Goal: Transaction & Acquisition: Obtain resource

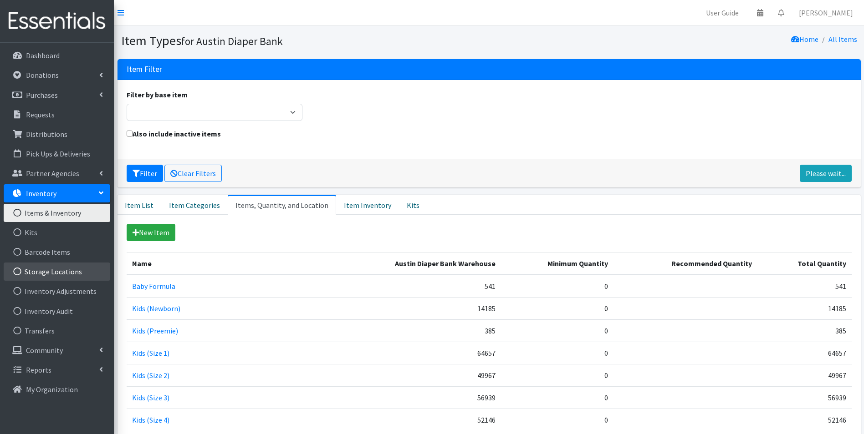
click at [68, 269] on link "Storage Locations" at bounding box center [57, 272] width 107 height 18
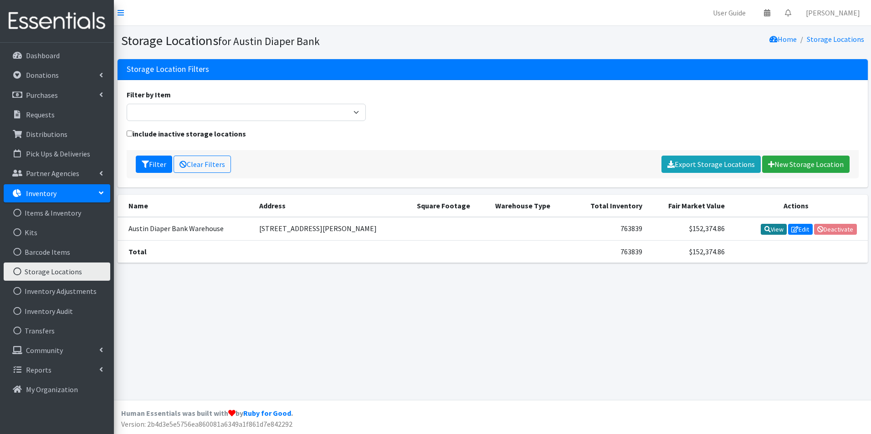
click at [763, 233] on link "View" at bounding box center [773, 229] width 26 height 11
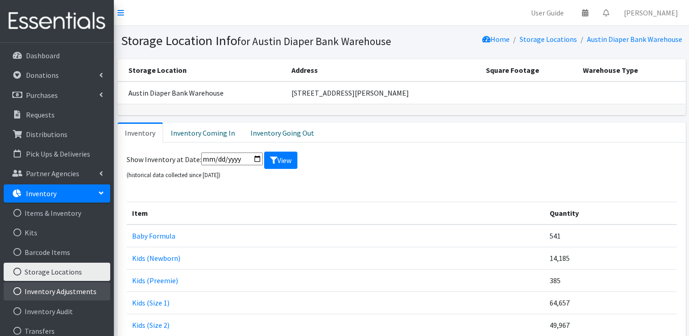
click at [82, 293] on link "Inventory Adjustments" at bounding box center [57, 291] width 107 height 18
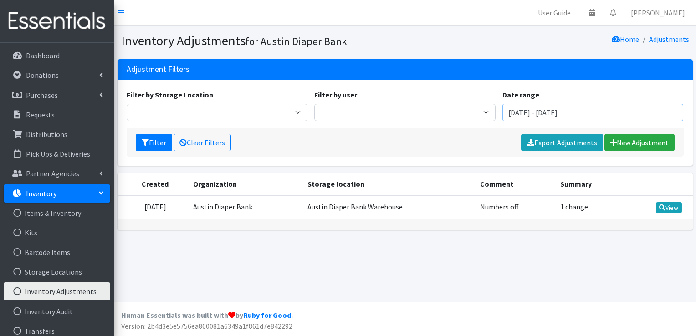
click at [544, 115] on input "June 28, 2025 - September 28, 2025" at bounding box center [592, 112] width 181 height 17
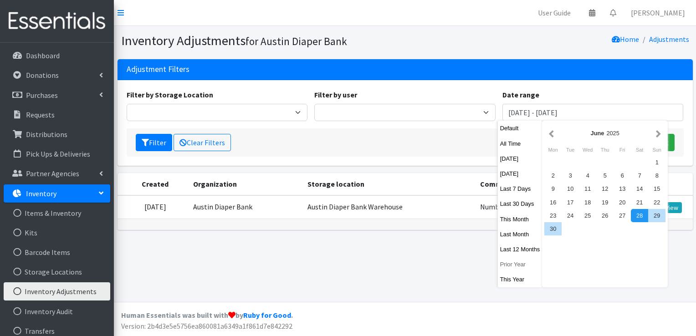
click at [515, 269] on button "Prior Year" at bounding box center [520, 264] width 45 height 13
type input "January 1, 2024 - December 31, 2024"
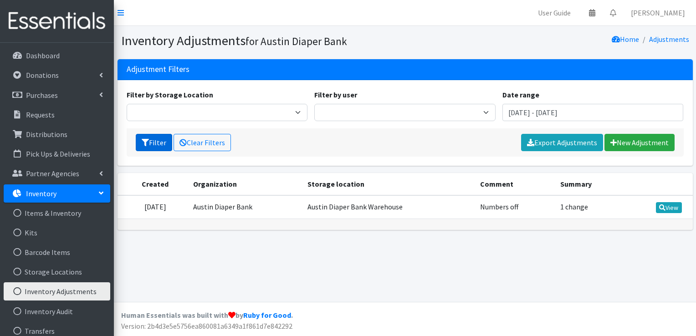
click at [162, 146] on button "Filter" at bounding box center [154, 142] width 36 height 17
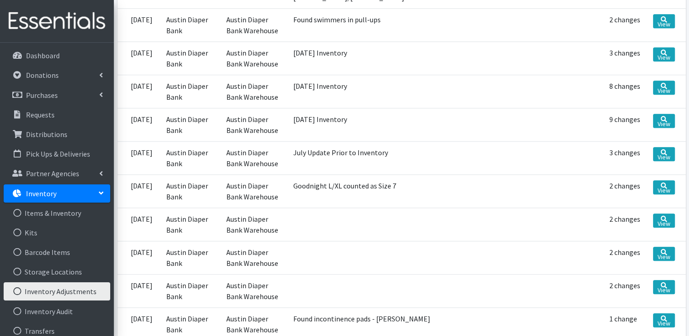
scroll to position [747, 0]
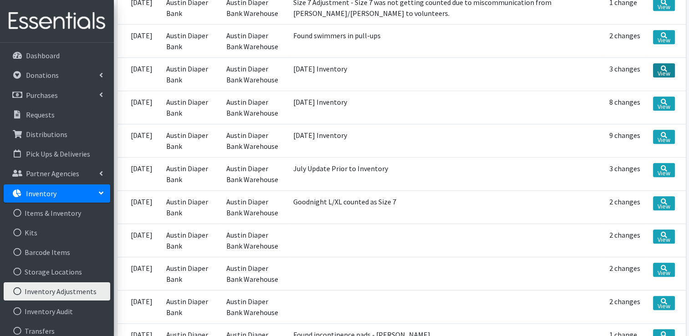
click at [670, 63] on link "View" at bounding box center [664, 70] width 22 height 14
click at [78, 270] on link "Storage Locations" at bounding box center [57, 272] width 107 height 18
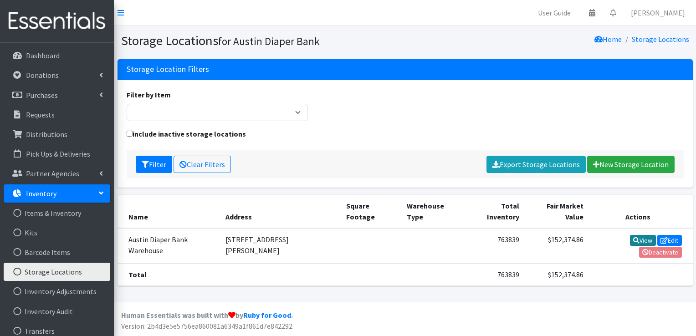
click at [633, 242] on icon at bounding box center [636, 240] width 6 height 6
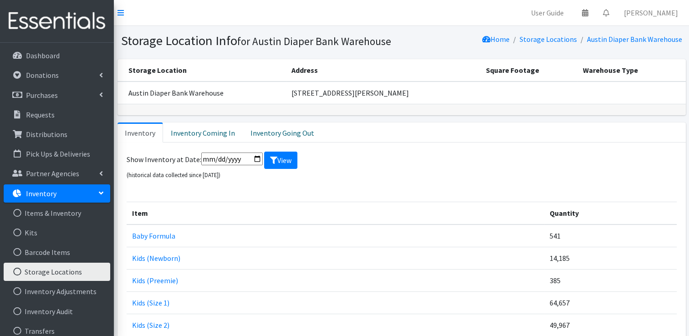
click at [221, 157] on input "date" at bounding box center [231, 159] width 61 height 13
click at [253, 156] on input "date" at bounding box center [231, 159] width 61 height 13
type input "2023-12-31"
click at [272, 157] on icon "submit" at bounding box center [273, 160] width 7 height 7
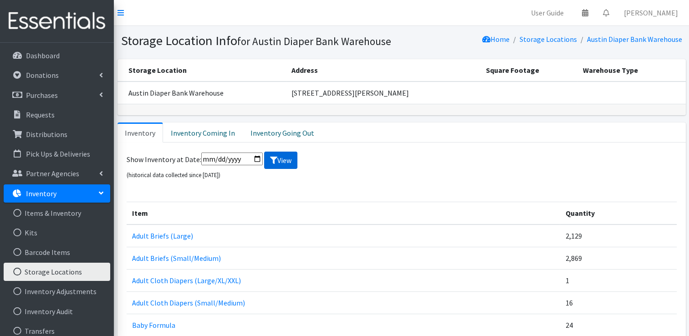
click at [280, 157] on button "View" at bounding box center [280, 160] width 33 height 17
click at [45, 139] on link "Distributions" at bounding box center [57, 134] width 107 height 18
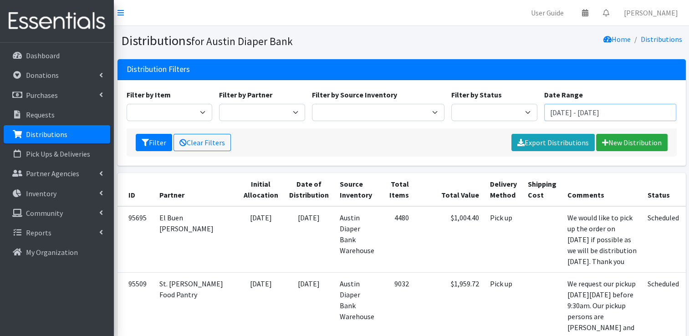
click at [595, 110] on input "June 28, 2025 - September 28, 2025" at bounding box center [610, 112] width 132 height 17
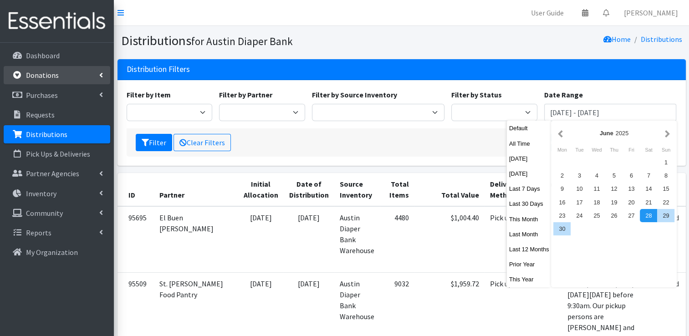
click at [60, 80] on link "Donations" at bounding box center [57, 75] width 107 height 18
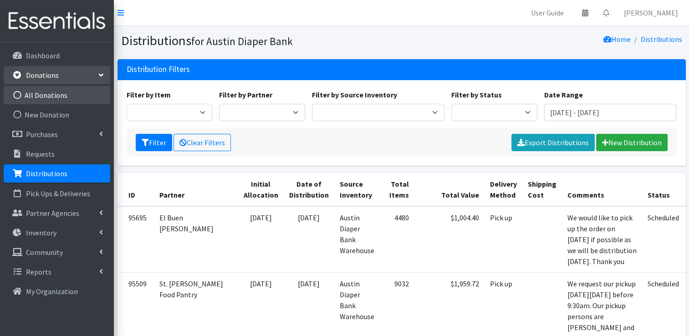
click at [51, 93] on link "All Donations" at bounding box center [57, 95] width 107 height 18
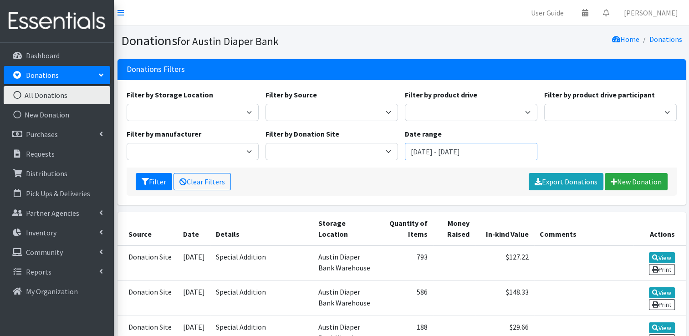
click at [446, 151] on input "[DATE] - [DATE]" at bounding box center [471, 151] width 132 height 17
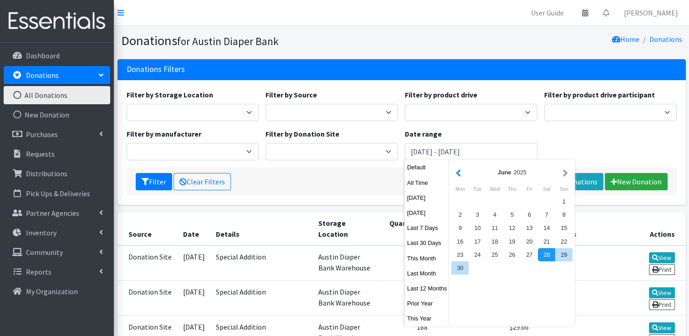
click at [458, 177] on button "button" at bounding box center [458, 172] width 10 height 11
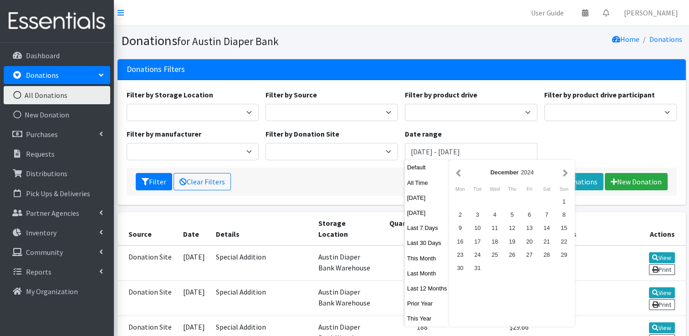
click at [458, 177] on button "button" at bounding box center [458, 172] width 10 height 11
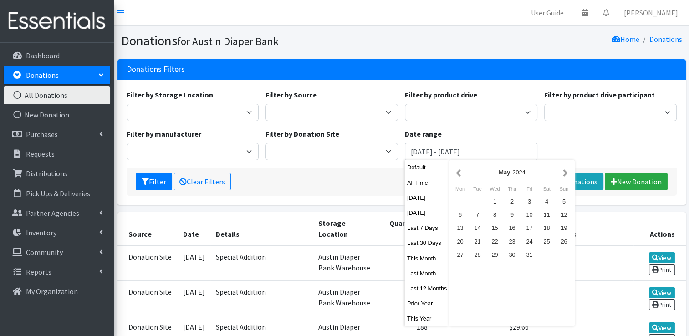
click at [458, 177] on button "button" at bounding box center [458, 172] width 10 height 11
click at [454, 196] on div "1" at bounding box center [459, 201] width 17 height 13
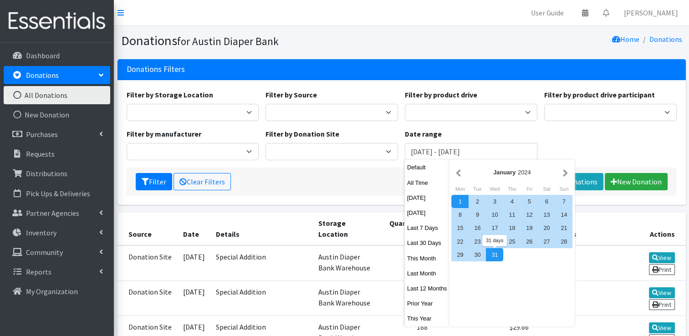
click at [492, 255] on div "31" at bounding box center [494, 254] width 17 height 13
type input "January 1, 2024 - January 31, 2024"
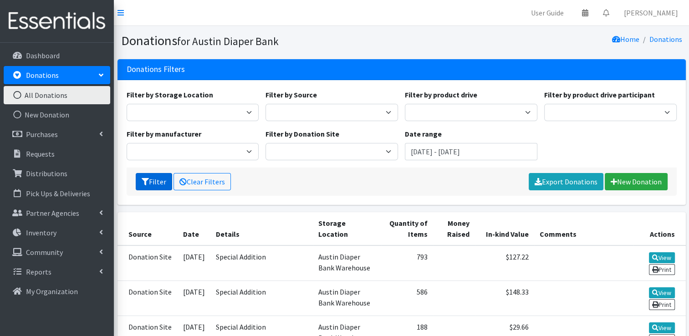
click at [149, 184] on button "Filter" at bounding box center [154, 181] width 36 height 17
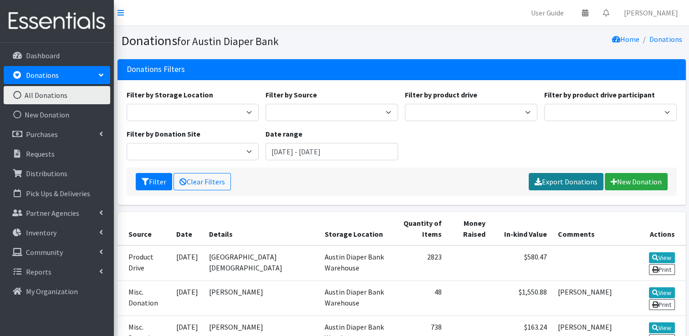
click at [559, 185] on link "Export Donations" at bounding box center [566, 181] width 75 height 17
click at [315, 152] on input "January 1, 2024 - January 31, 2024" at bounding box center [331, 151] width 132 height 17
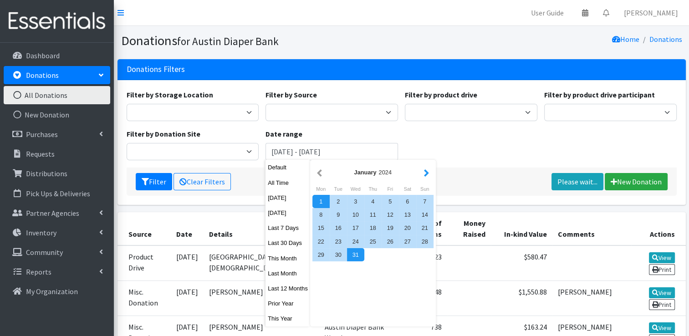
click at [425, 173] on button "button" at bounding box center [427, 172] width 10 height 11
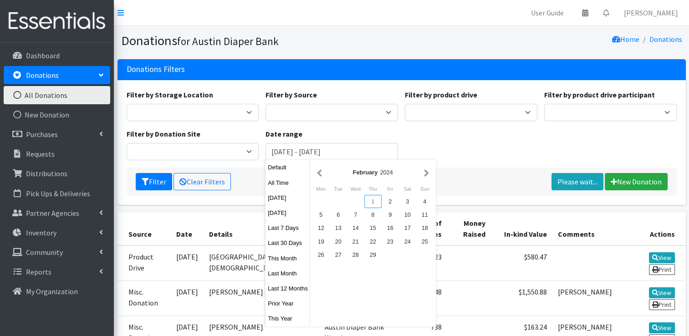
click at [368, 201] on div "1" at bounding box center [372, 201] width 17 height 13
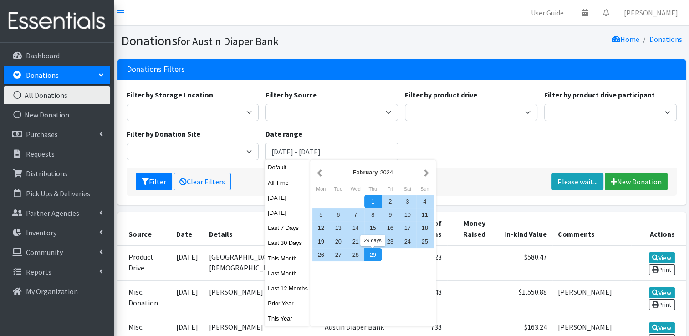
click at [375, 251] on div "29" at bounding box center [372, 254] width 17 height 13
type input "February 1, 2024 - February 29, 2024"
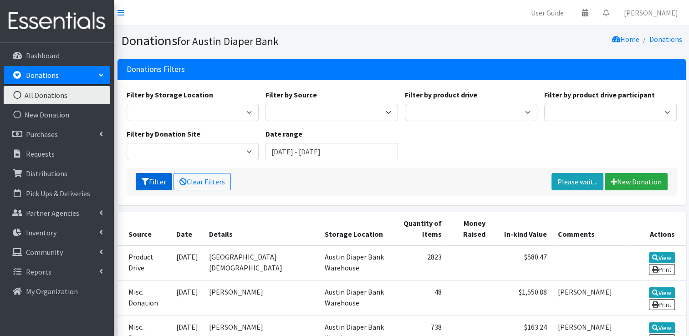
click at [162, 180] on button "Filter" at bounding box center [154, 181] width 36 height 17
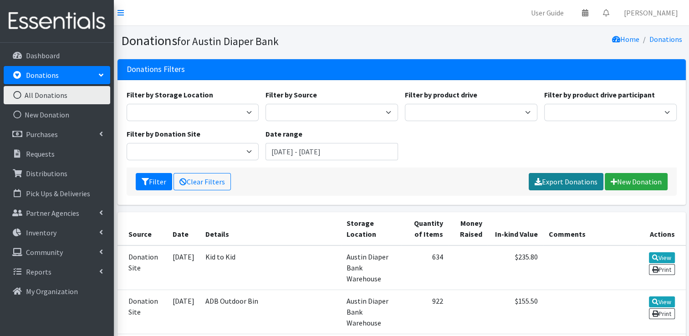
click at [569, 182] on link "Export Donations" at bounding box center [566, 181] width 75 height 17
click at [290, 45] on h1 "Donations for Austin Diaper Bank" at bounding box center [259, 41] width 277 height 16
click at [345, 154] on input "[DATE] - [DATE]" at bounding box center [331, 151] width 132 height 17
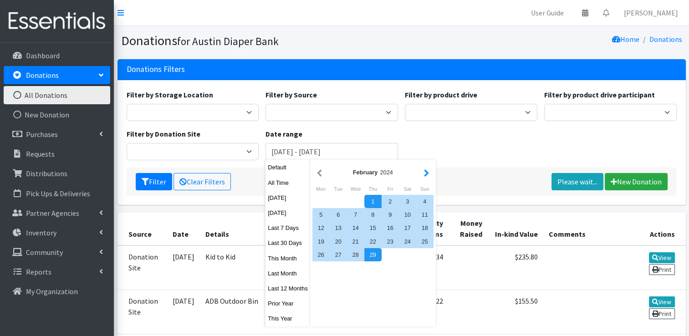
click at [422, 177] on button "button" at bounding box center [427, 172] width 10 height 11
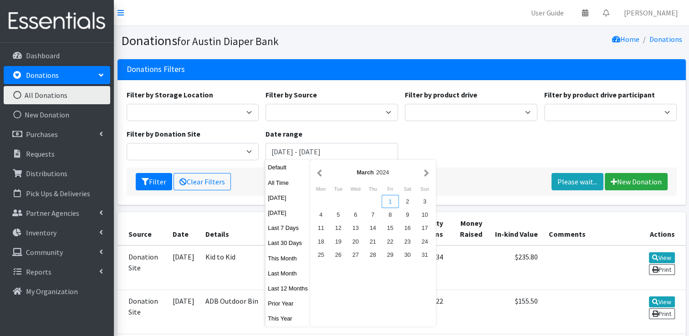
click at [393, 199] on div "1" at bounding box center [390, 201] width 17 height 13
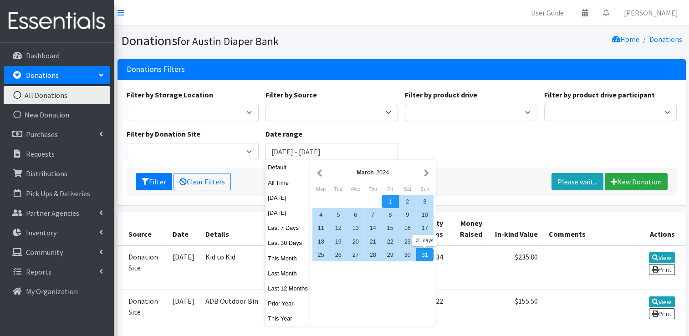
click at [427, 260] on div "31" at bounding box center [424, 254] width 17 height 13
type input "[DATE] - [DATE]"
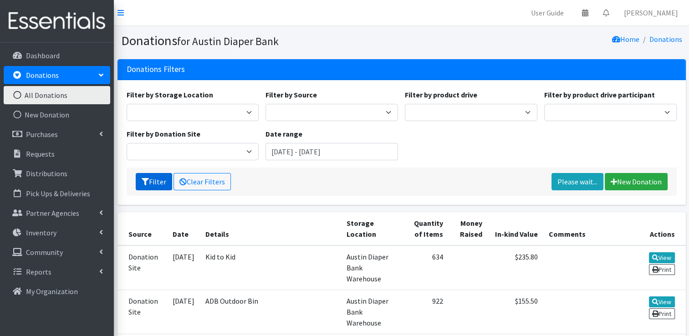
click at [142, 177] on button "Filter" at bounding box center [154, 181] width 36 height 17
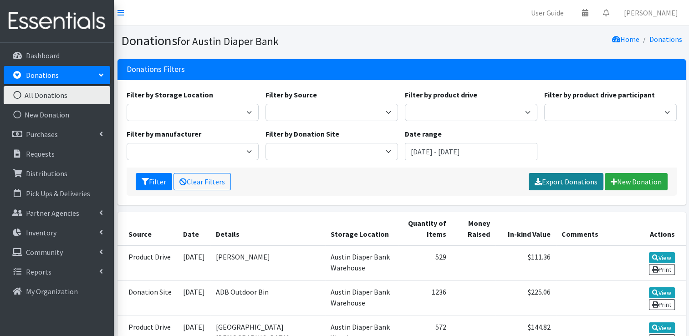
click at [561, 176] on link "Export Donations" at bounding box center [566, 181] width 75 height 17
click at [365, 34] on h1 "Donations for Austin Diaper Bank" at bounding box center [259, 41] width 277 height 16
click at [465, 157] on input "March 1, 2024 - March 31, 2024" at bounding box center [471, 151] width 132 height 17
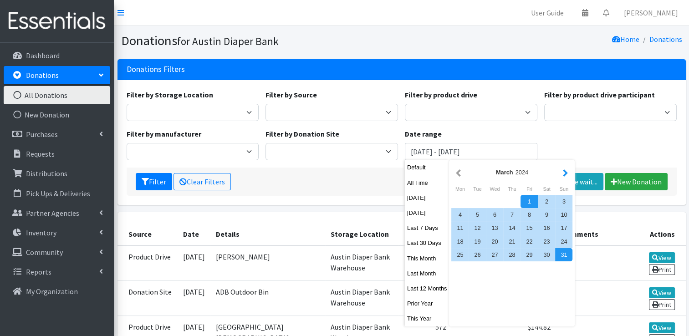
click at [563, 174] on button "button" at bounding box center [565, 172] width 10 height 11
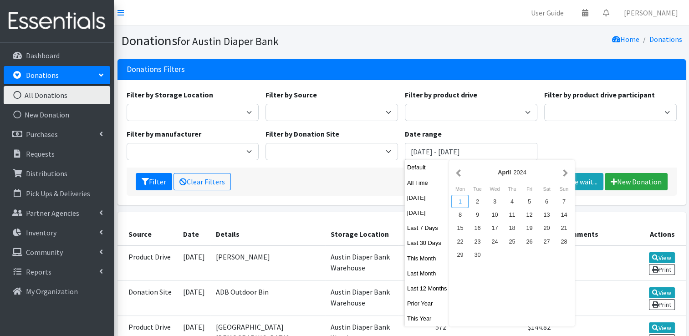
click at [463, 201] on div "1" at bounding box center [459, 201] width 17 height 13
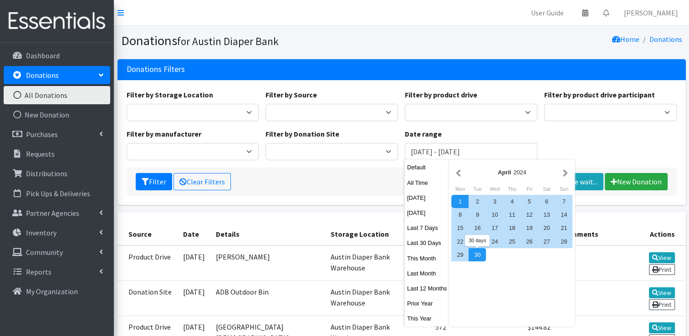
click at [475, 252] on div "30" at bounding box center [476, 254] width 17 height 13
type input "[DATE] - [DATE]"
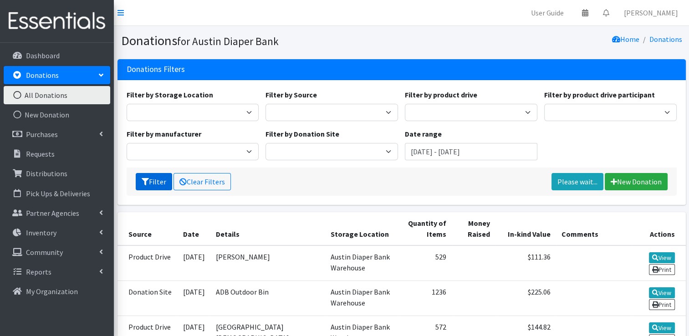
click at [151, 178] on button "Filter" at bounding box center [154, 181] width 36 height 17
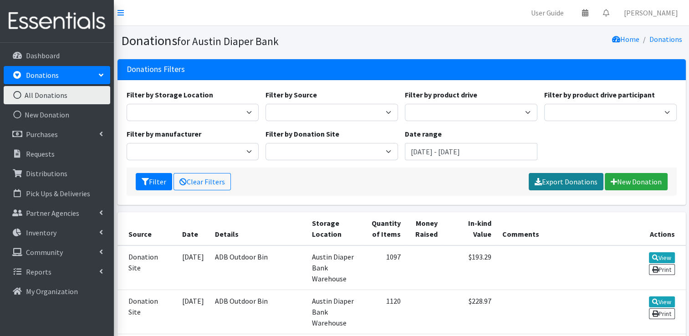
click at [545, 183] on link "Export Donations" at bounding box center [566, 181] width 75 height 17
drag, startPoint x: 411, startPoint y: 170, endPoint x: 415, endPoint y: 167, distance: 5.5
click at [411, 170] on div "Filter Clear Filters Please wait... New Donation" at bounding box center [402, 182] width 550 height 28
click at [424, 154] on input "April 1, 2024 - April 30, 2024" at bounding box center [471, 151] width 132 height 17
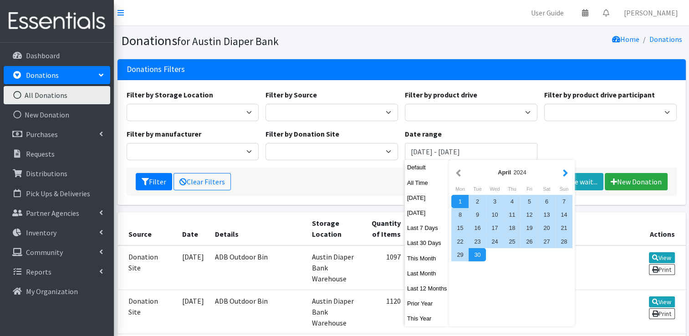
click at [563, 174] on button "button" at bounding box center [565, 172] width 10 height 11
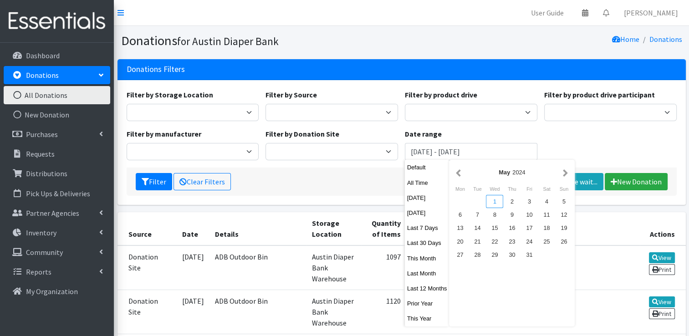
click at [490, 199] on div "1" at bounding box center [494, 201] width 17 height 13
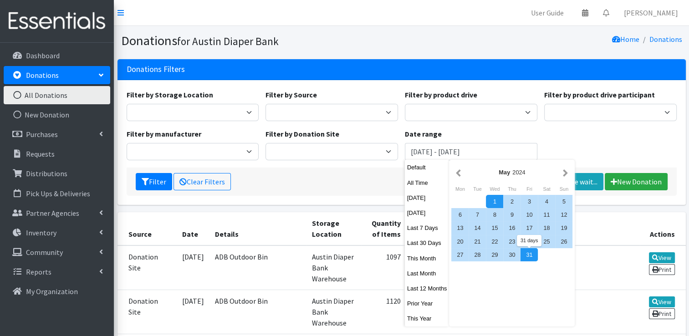
click at [526, 255] on div "31" at bounding box center [528, 254] width 17 height 13
type input "May 1, 2024 - May 31, 2024"
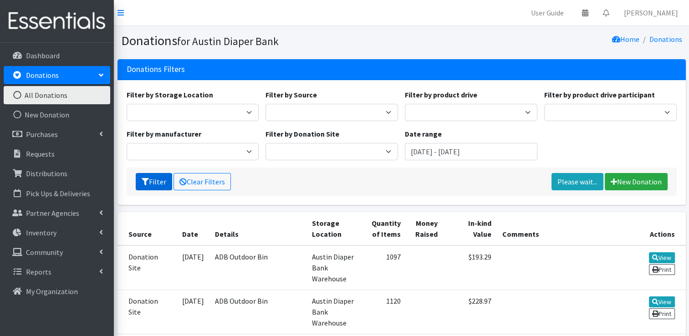
click at [158, 179] on button "Filter" at bounding box center [154, 181] width 36 height 17
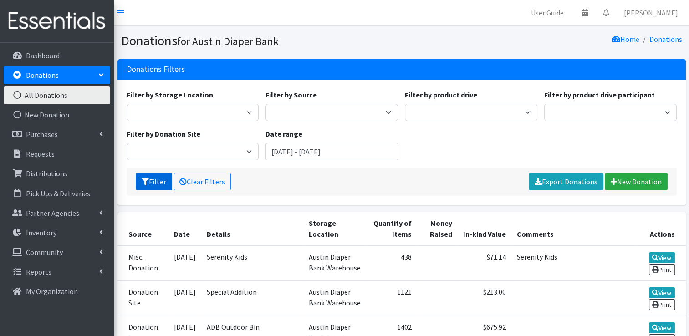
click at [160, 185] on button "Filter" at bounding box center [154, 181] width 36 height 17
click at [555, 180] on link "Export Donations" at bounding box center [566, 181] width 75 height 17
click at [336, 149] on input "[DATE] - [DATE]" at bounding box center [331, 151] width 132 height 17
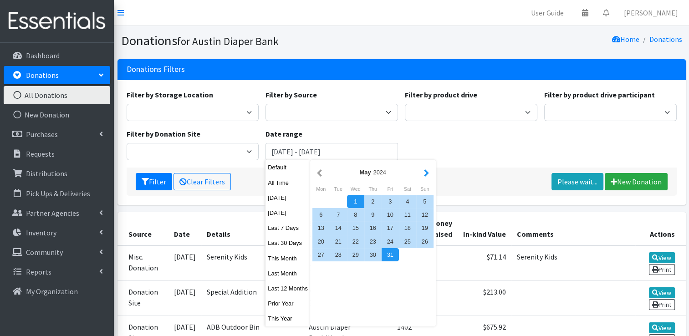
click at [423, 178] on button "button" at bounding box center [427, 172] width 10 height 11
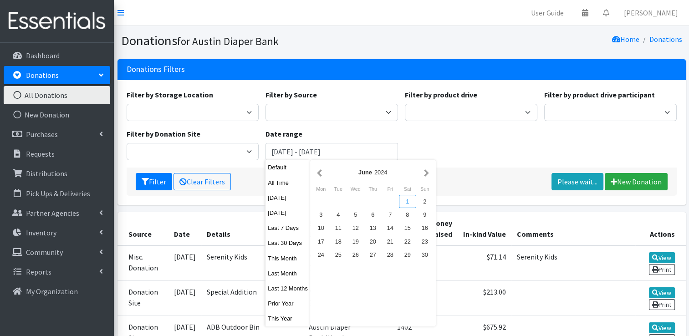
click at [410, 206] on div "1" at bounding box center [407, 201] width 17 height 13
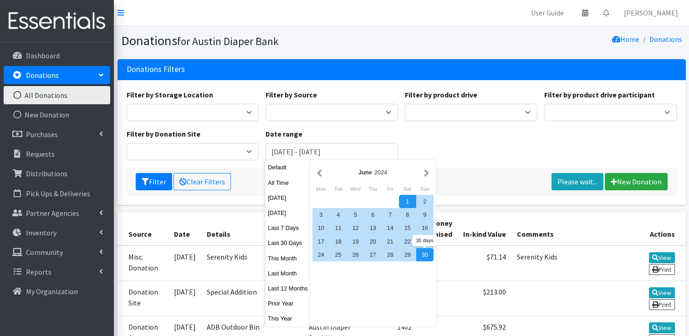
click at [421, 254] on div "30" at bounding box center [424, 254] width 17 height 13
type input "[DATE] - [DATE]"
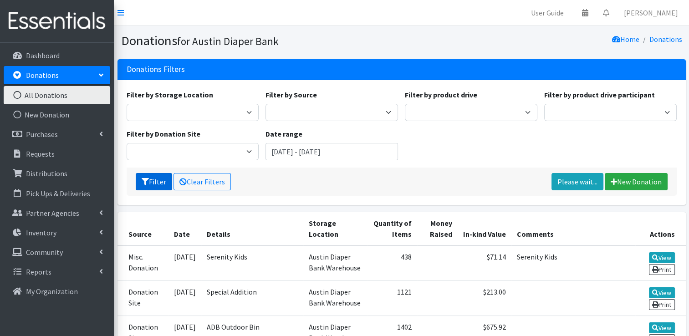
click at [158, 183] on button "Filter" at bounding box center [154, 181] width 36 height 17
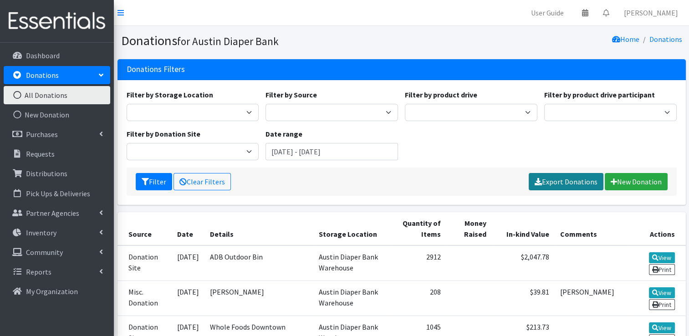
click at [569, 178] on link "Export Donations" at bounding box center [566, 181] width 75 height 17
click at [331, 148] on input "[DATE] - [DATE]" at bounding box center [331, 151] width 132 height 17
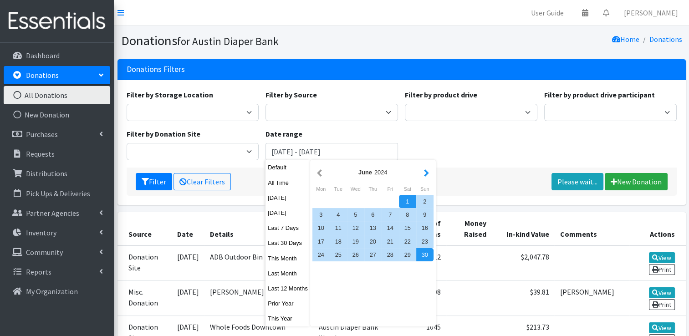
click at [424, 171] on button "button" at bounding box center [427, 172] width 10 height 11
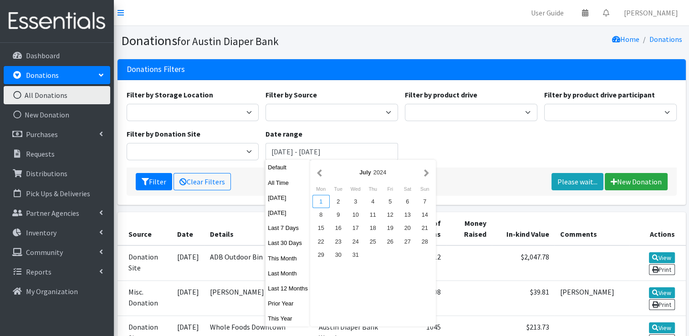
click at [323, 200] on div "1" at bounding box center [320, 201] width 17 height 13
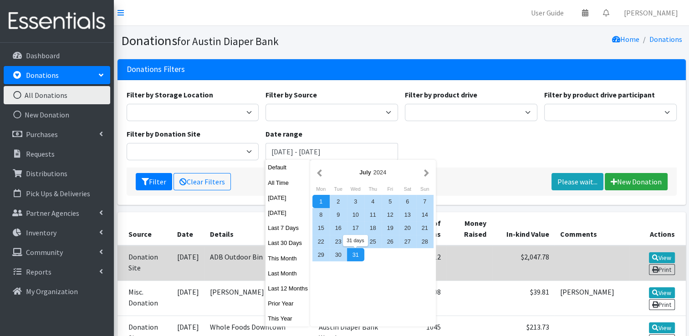
drag, startPoint x: 357, startPoint y: 254, endPoint x: 366, endPoint y: 253, distance: 8.3
click at [358, 254] on div "31" at bounding box center [355, 254] width 17 height 13
type input "[DATE] - [DATE]"
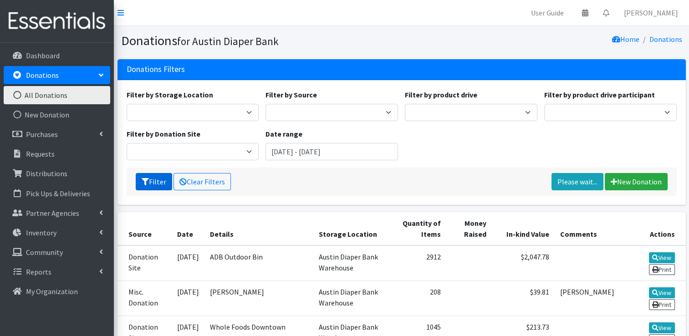
click at [142, 178] on icon "submit" at bounding box center [145, 181] width 7 height 7
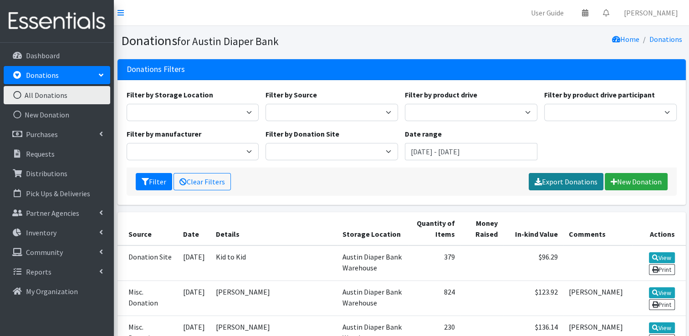
click at [555, 178] on link "Export Donations" at bounding box center [566, 181] width 75 height 17
